Goal: Transaction & Acquisition: Purchase product/service

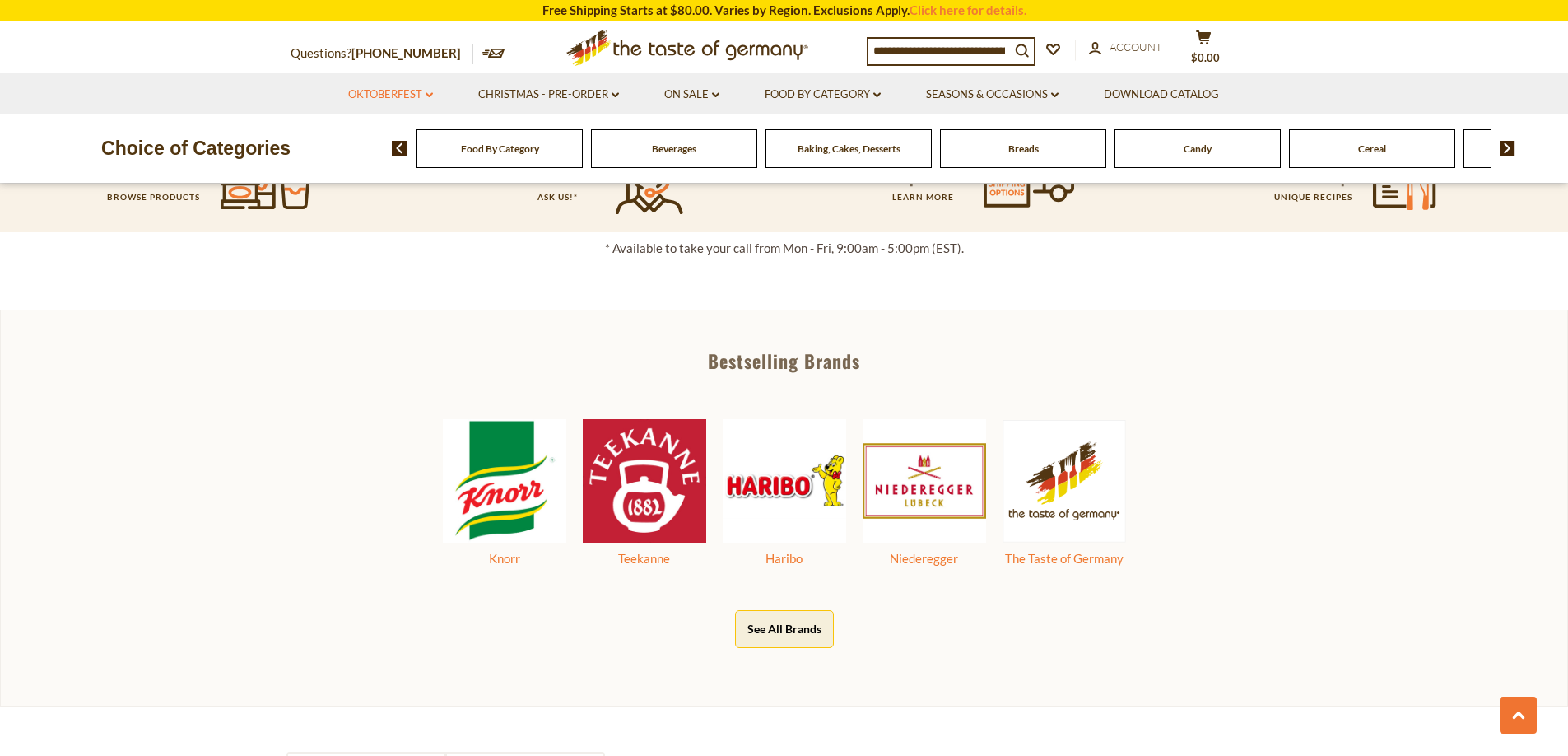
click at [395, 98] on link "Oktoberfest dropdown_arrow" at bounding box center [390, 94] width 85 height 18
click at [386, 137] on link "All Oktoberfest" at bounding box center [381, 138] width 85 height 15
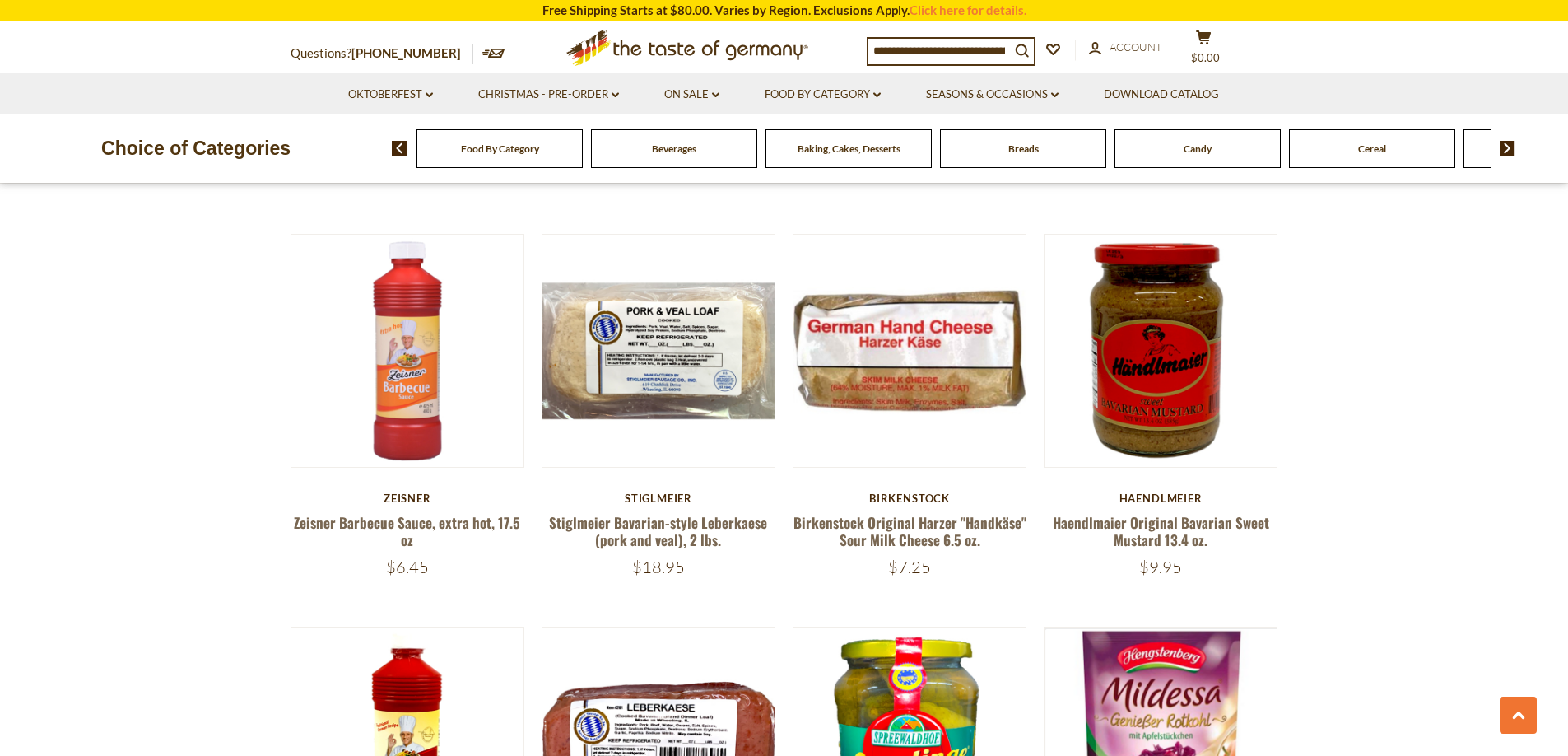
scroll to position [3001, 0]
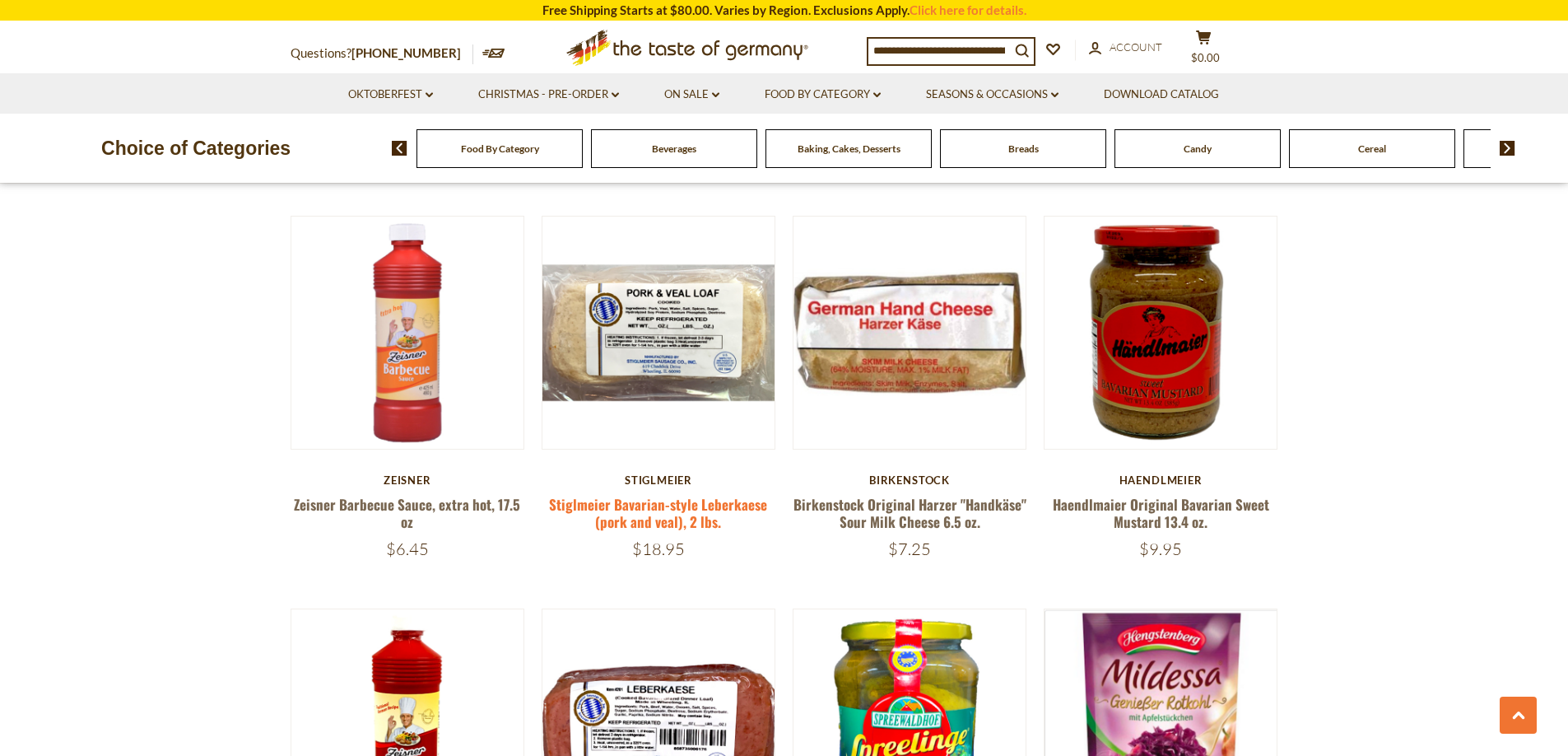
click at [705, 513] on link "Stiglmeier Bavarian-style Leberkaese (pork and veal), 2 lbs." at bounding box center [658, 513] width 218 height 38
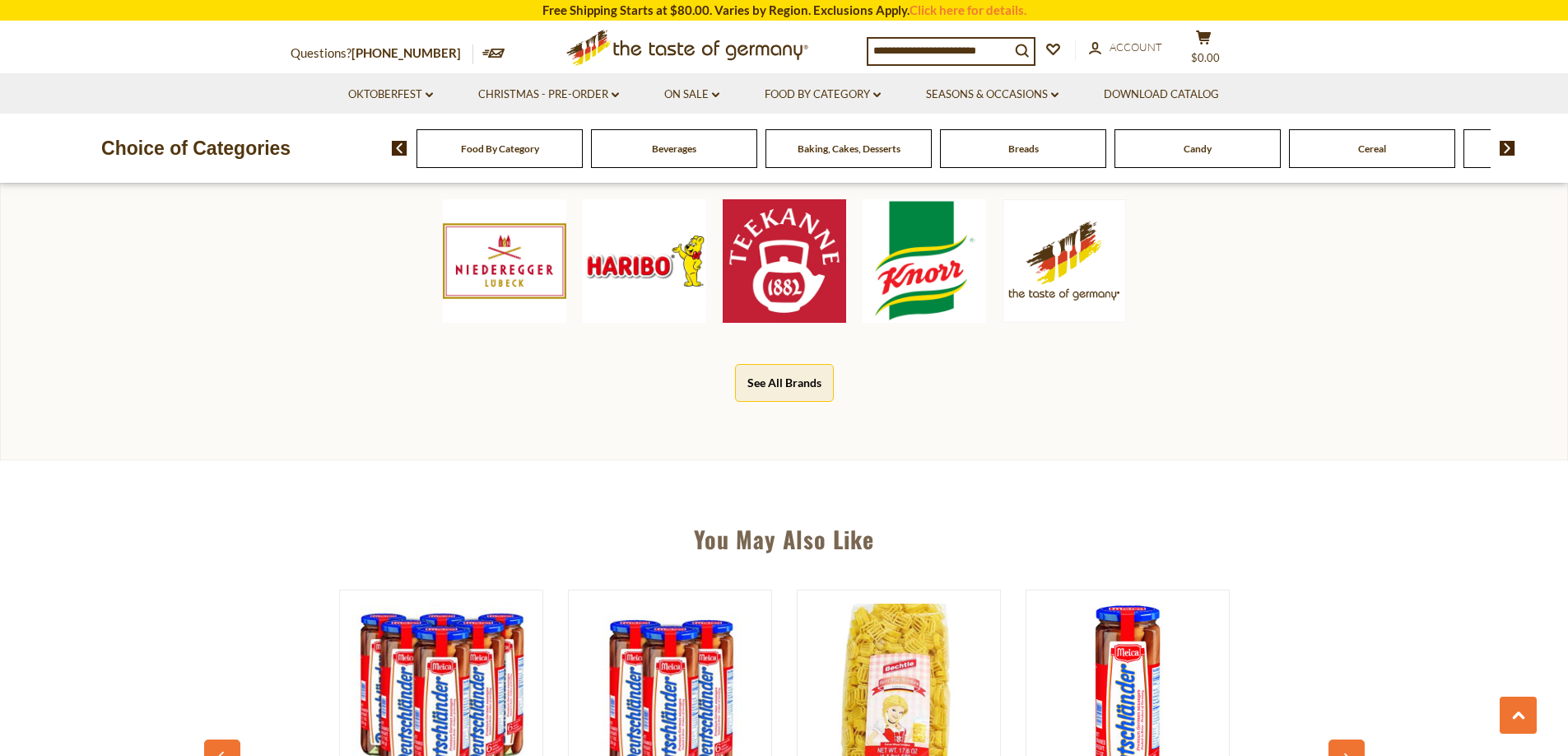
scroll to position [1140, 0]
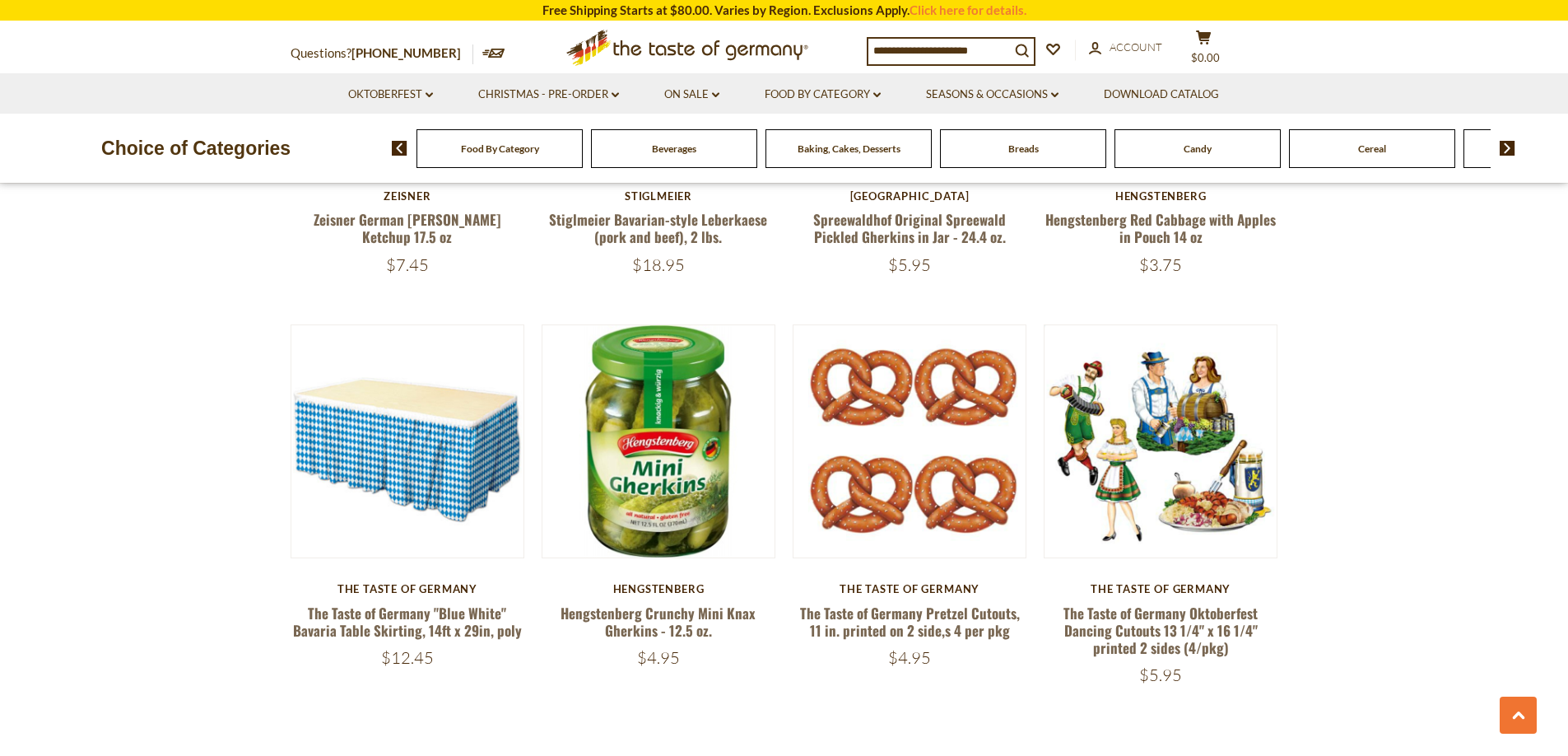
scroll to position [4088, 0]
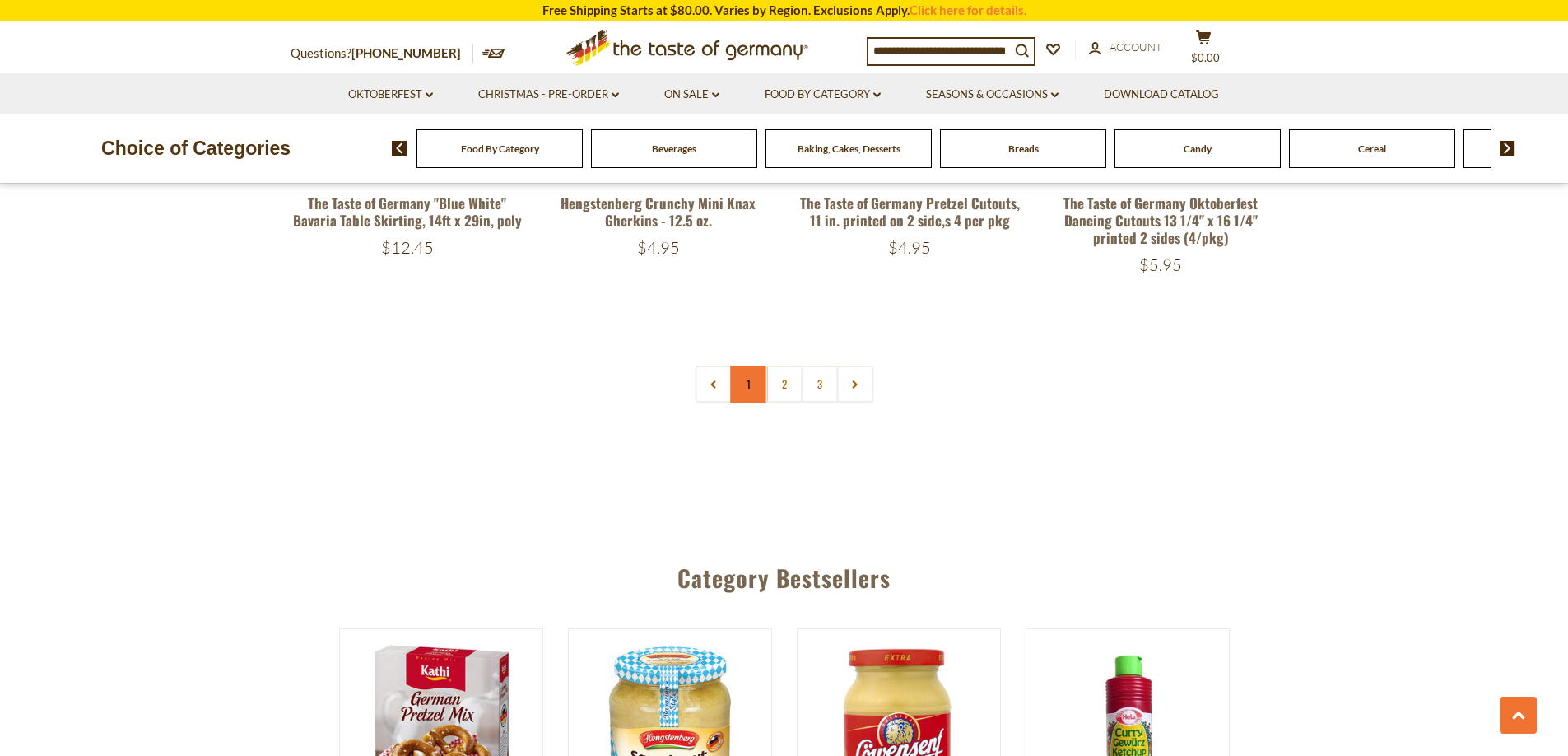
click at [749, 391] on link "1" at bounding box center [748, 384] width 37 height 37
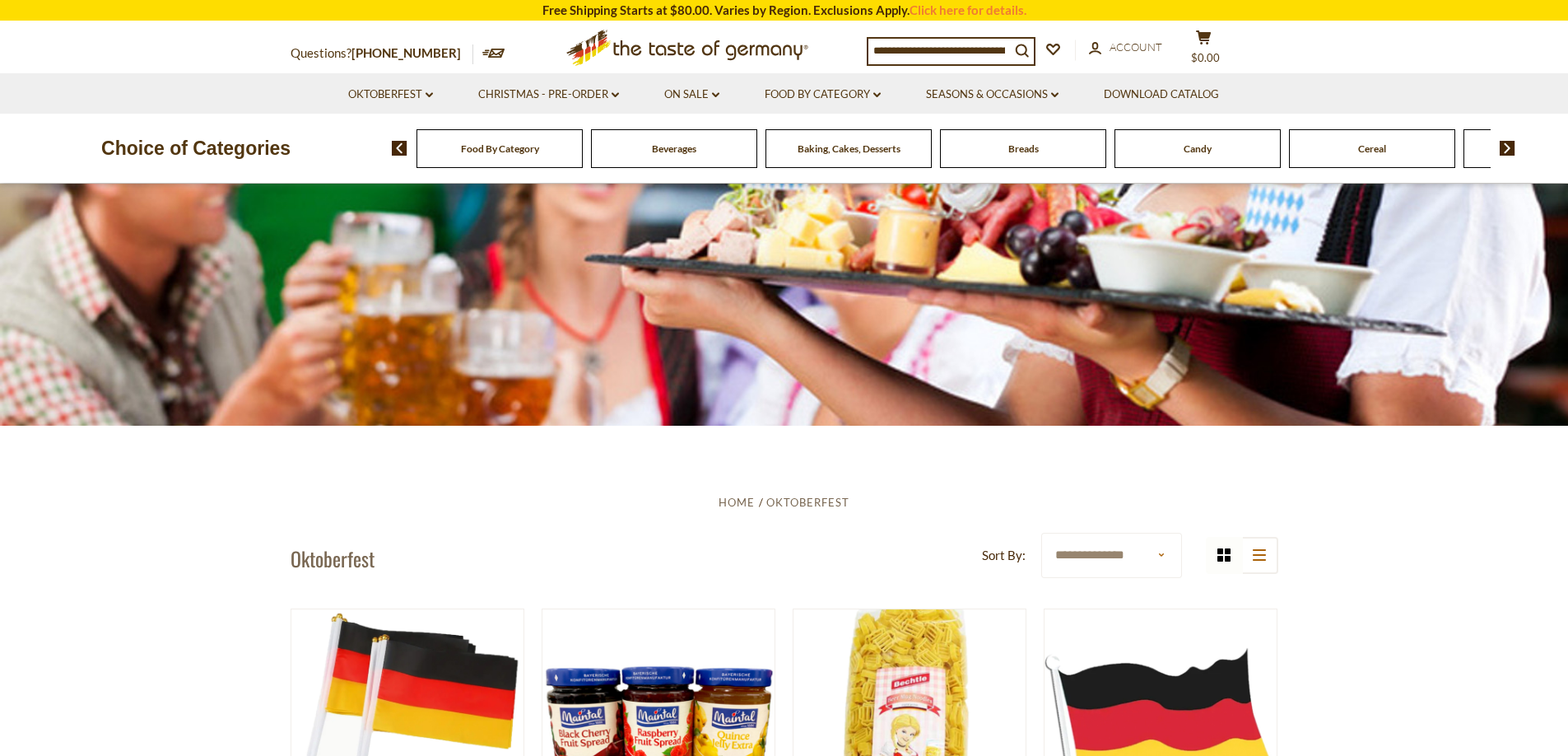
scroll to position [495, 0]
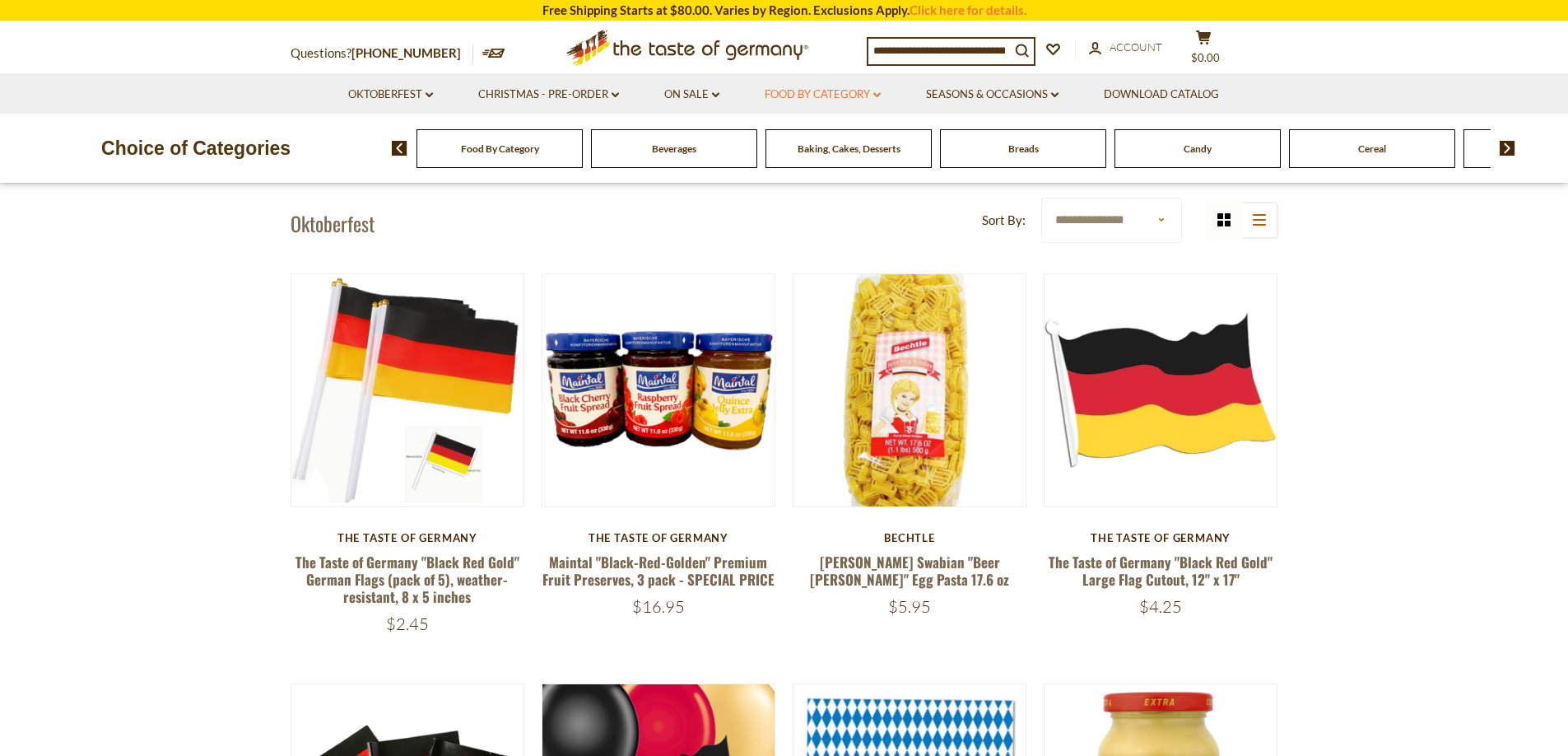
click at [824, 100] on link "Food By Category dropdown_arrow" at bounding box center [823, 94] width 116 height 18
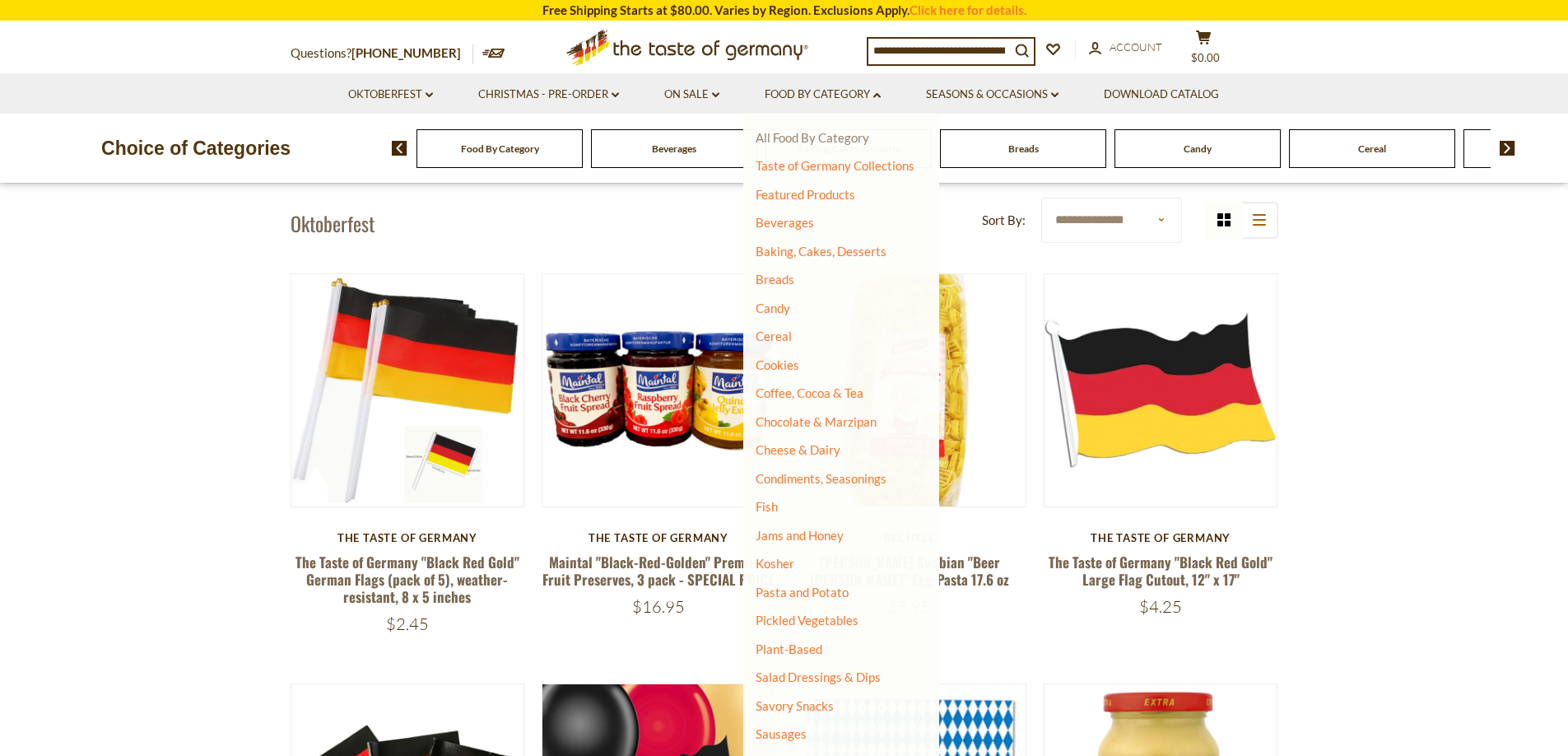
click at [816, 138] on link "All Food By Category" at bounding box center [812, 138] width 113 height 15
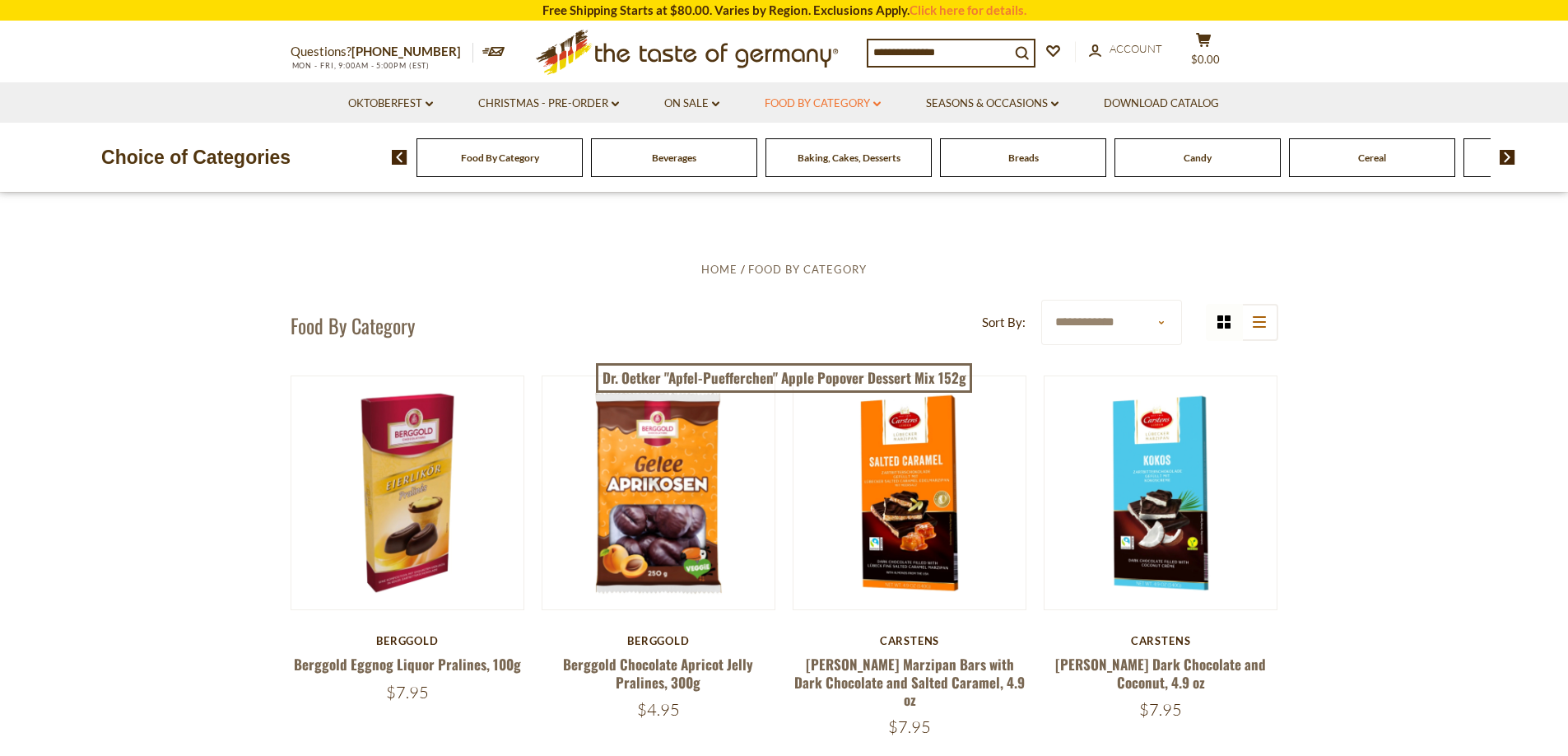
click at [843, 99] on link "Food By Category dropdown_arrow" at bounding box center [823, 103] width 116 height 18
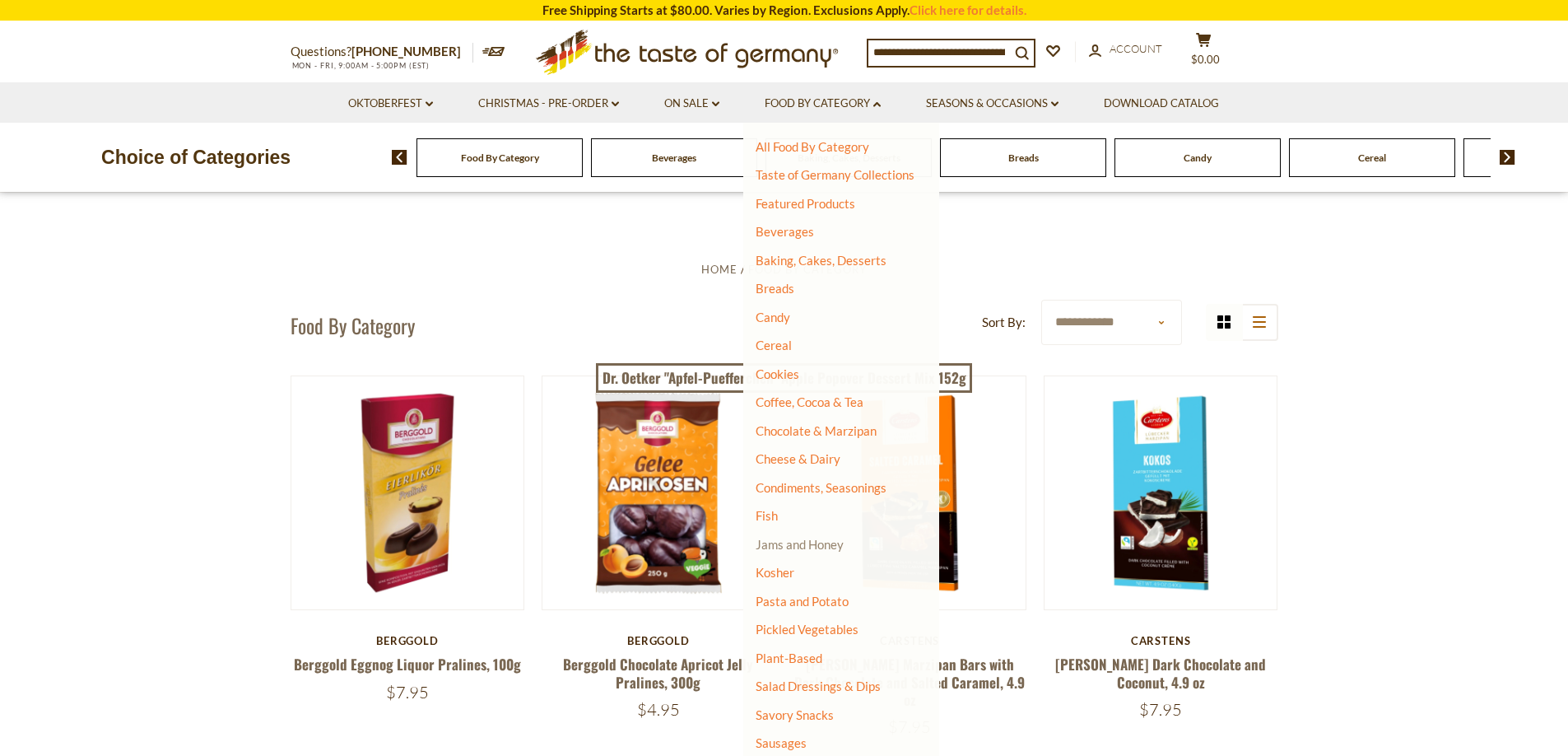
scroll to position [3, 0]
click at [827, 485] on link "Condiments, Seasonings" at bounding box center [821, 485] width 130 height 15
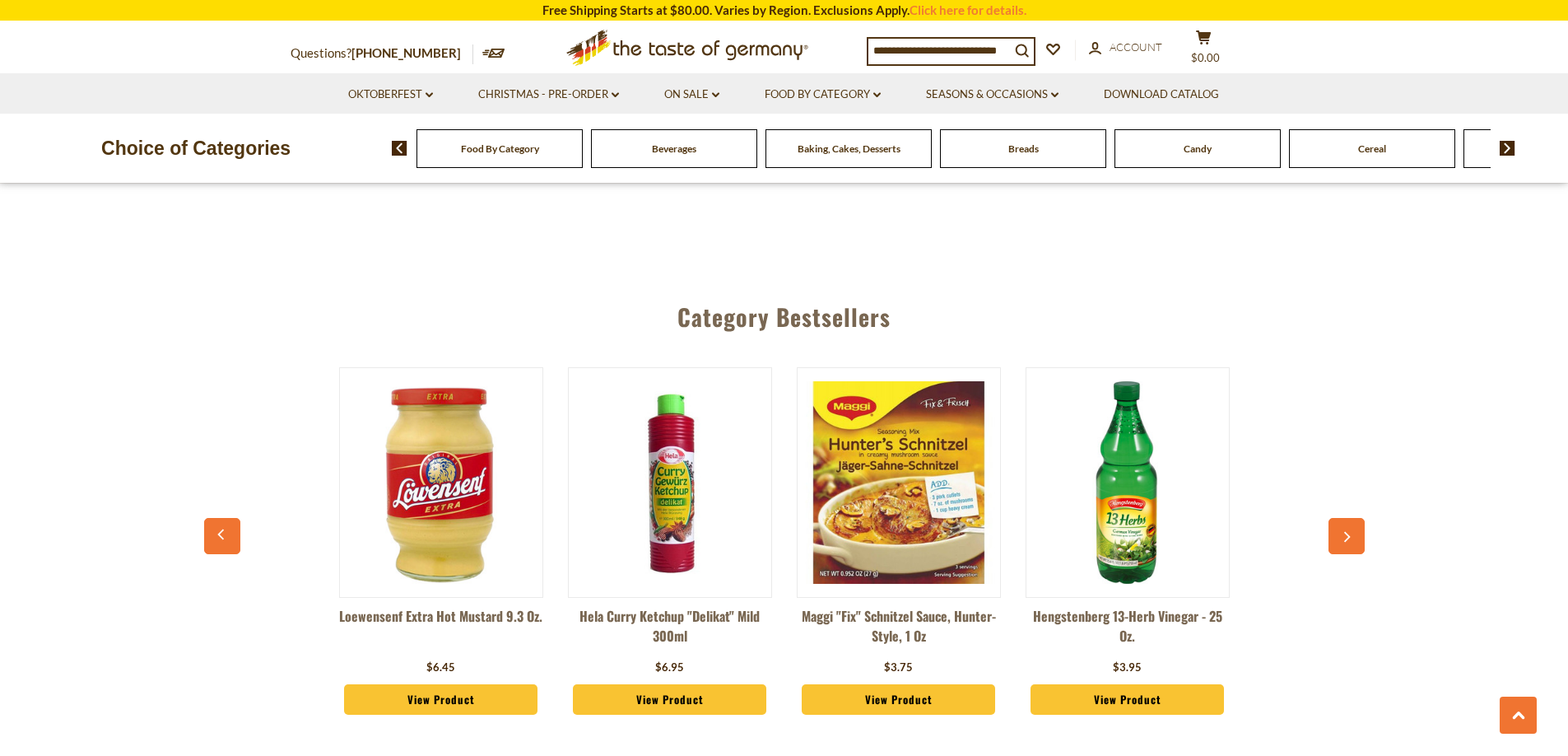
scroll to position [4323, 0]
